Goal: Information Seeking & Learning: Learn about a topic

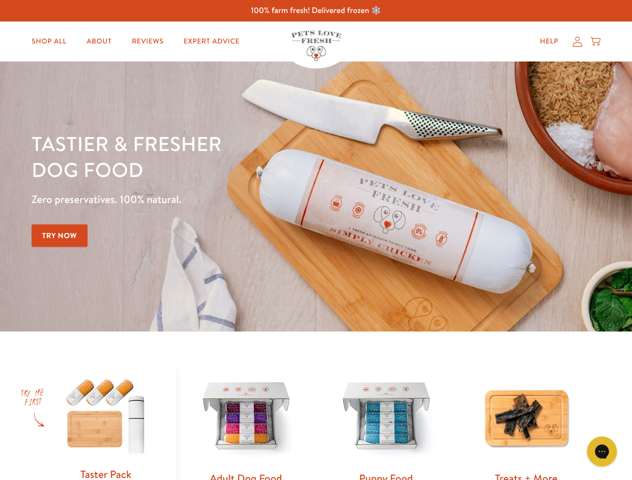
click at [316, 240] on div "Tastier & fresher dog food Zero preservatives. 100% natural. Try Now" at bounding box center [221, 197] width 379 height 132
click at [602, 452] on icon "Open gorgias live chat" at bounding box center [602, 452] width 10 height 10
